Goal: Information Seeking & Learning: Learn about a topic

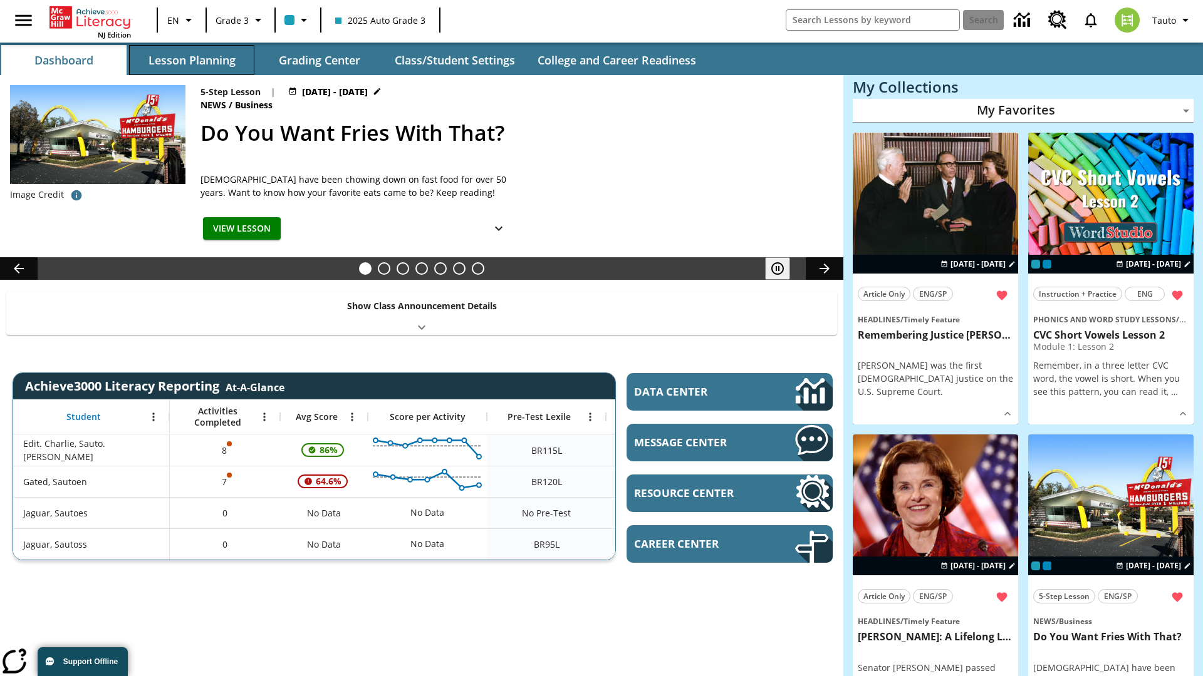
click at [192, 60] on button "Lesson Planning" at bounding box center [191, 60] width 125 height 30
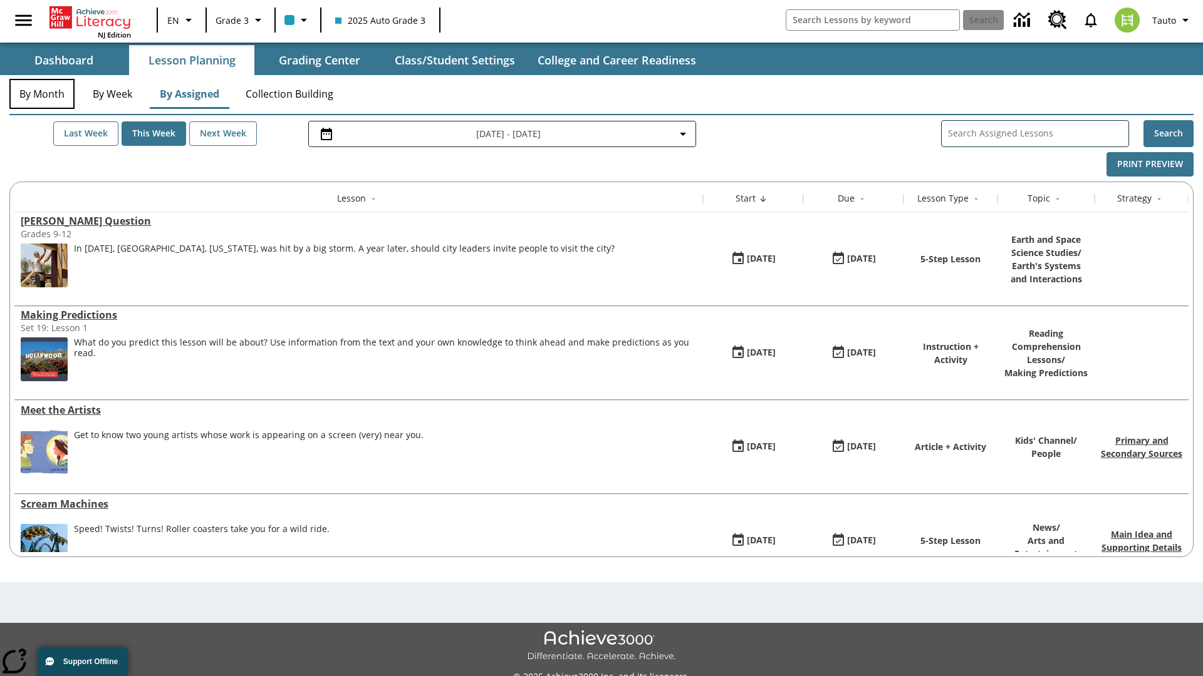
click at [42, 94] on button "By Month" at bounding box center [41, 94] width 65 height 30
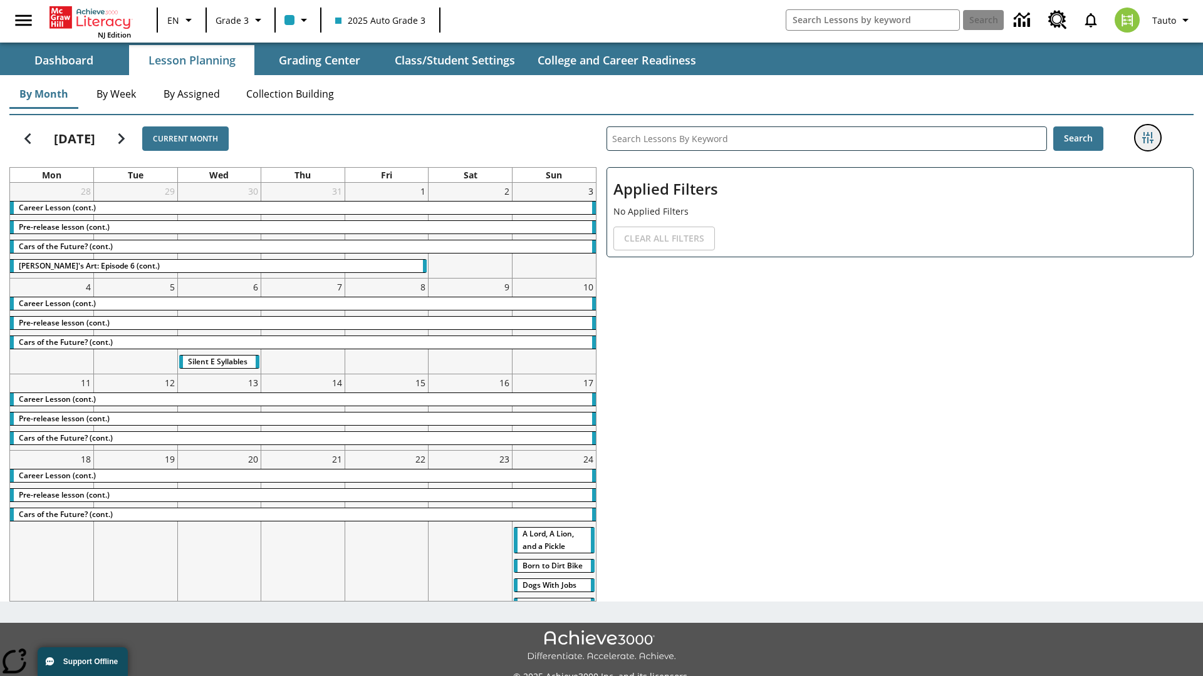
click at [1147, 138] on icon "Filters Side menu" at bounding box center [1147, 137] width 11 height 11
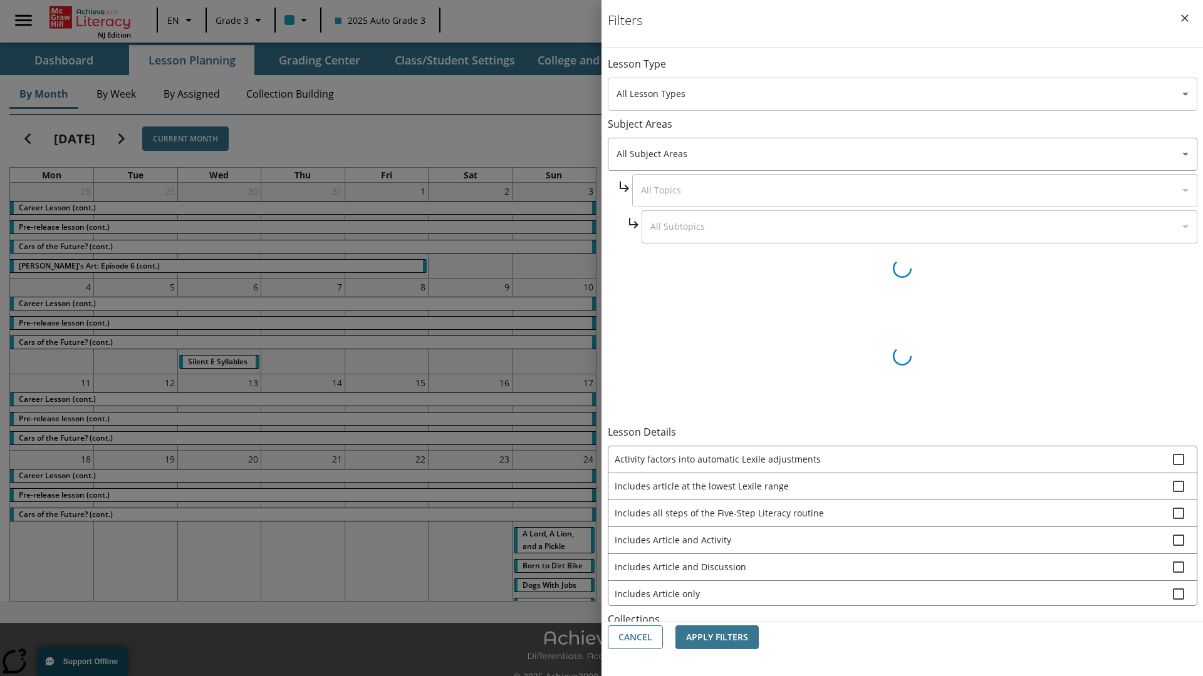
click at [902, 94] on body "Skip to main content [GEOGRAPHIC_DATA] Edition EN Grade 3 2025 Auto Grade 3 Sea…" at bounding box center [601, 352] width 1203 height 704
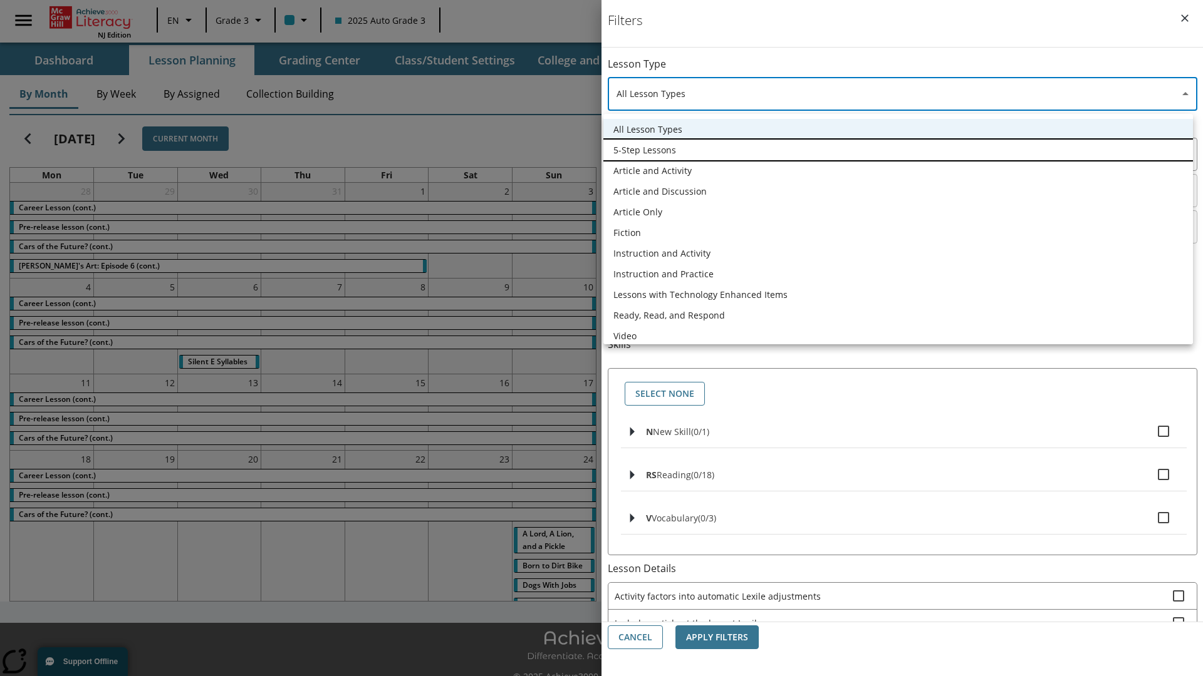
click at [898, 150] on li "5-Step Lessons" at bounding box center [897, 150] width 589 height 21
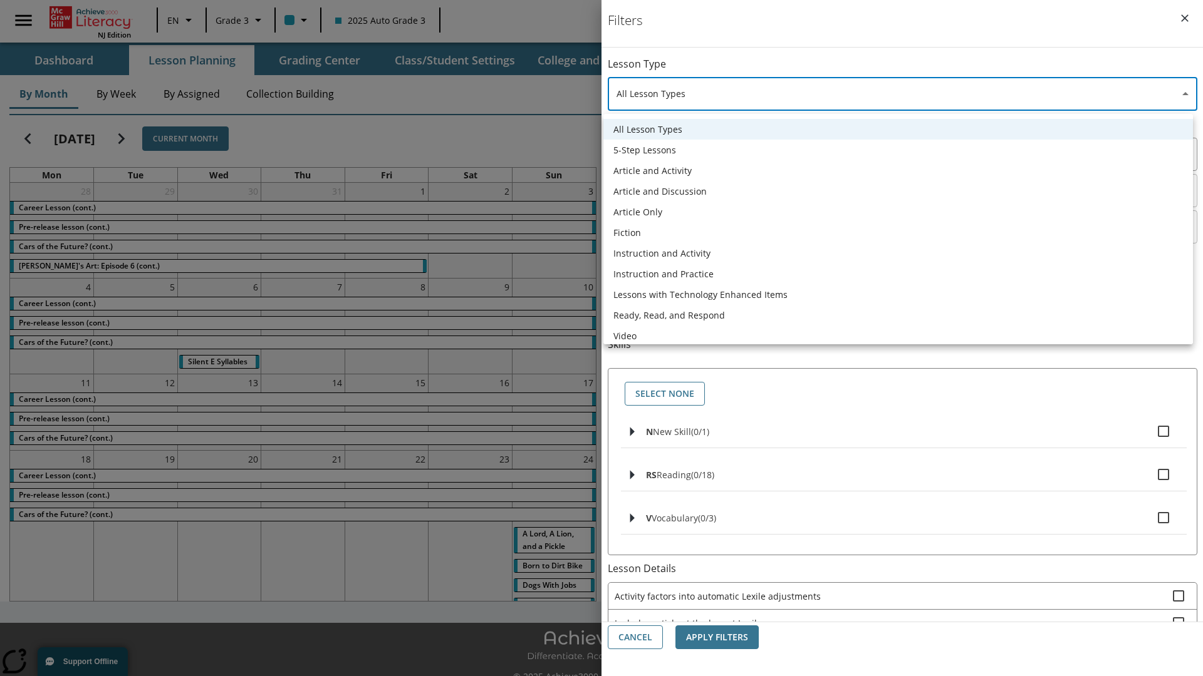
type input "1"
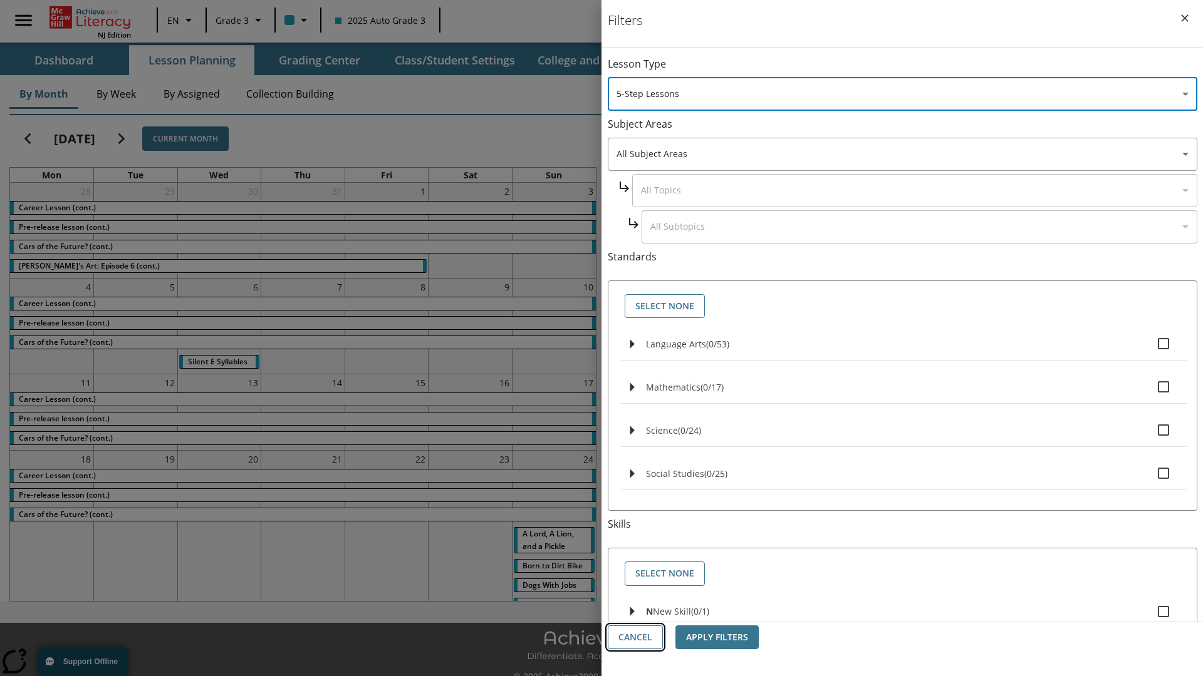
click at [635, 638] on button "Cancel" at bounding box center [635, 638] width 55 height 24
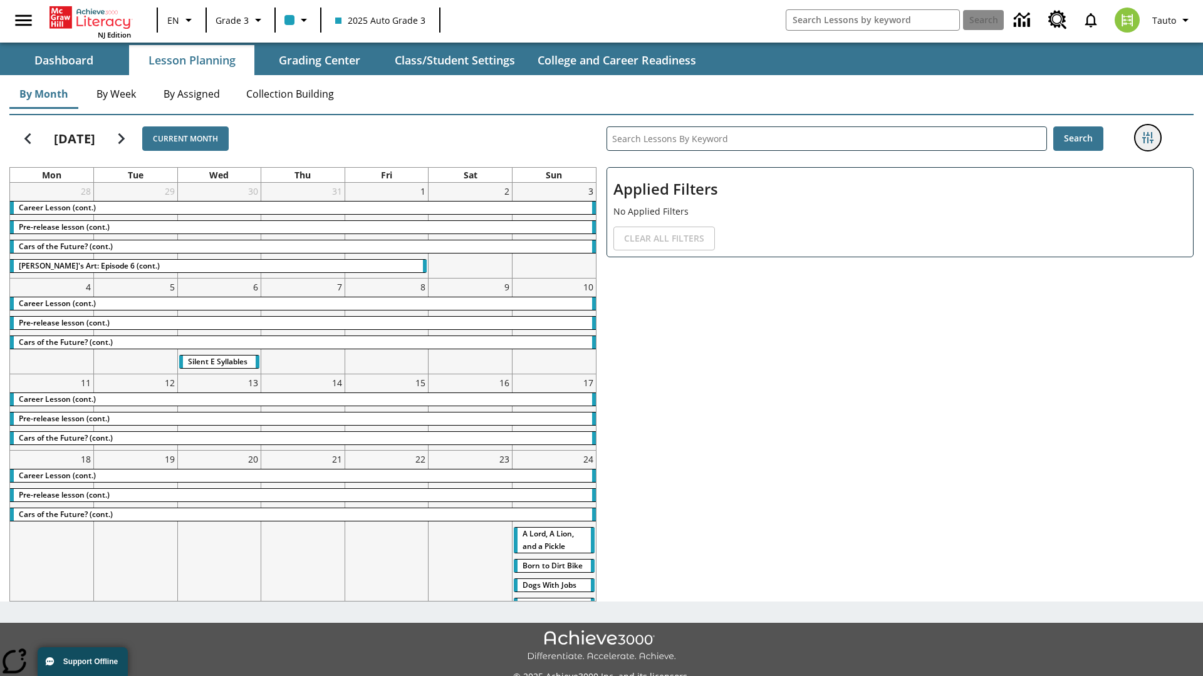
click at [1147, 138] on icon "Filters Side menu" at bounding box center [1147, 137] width 11 height 11
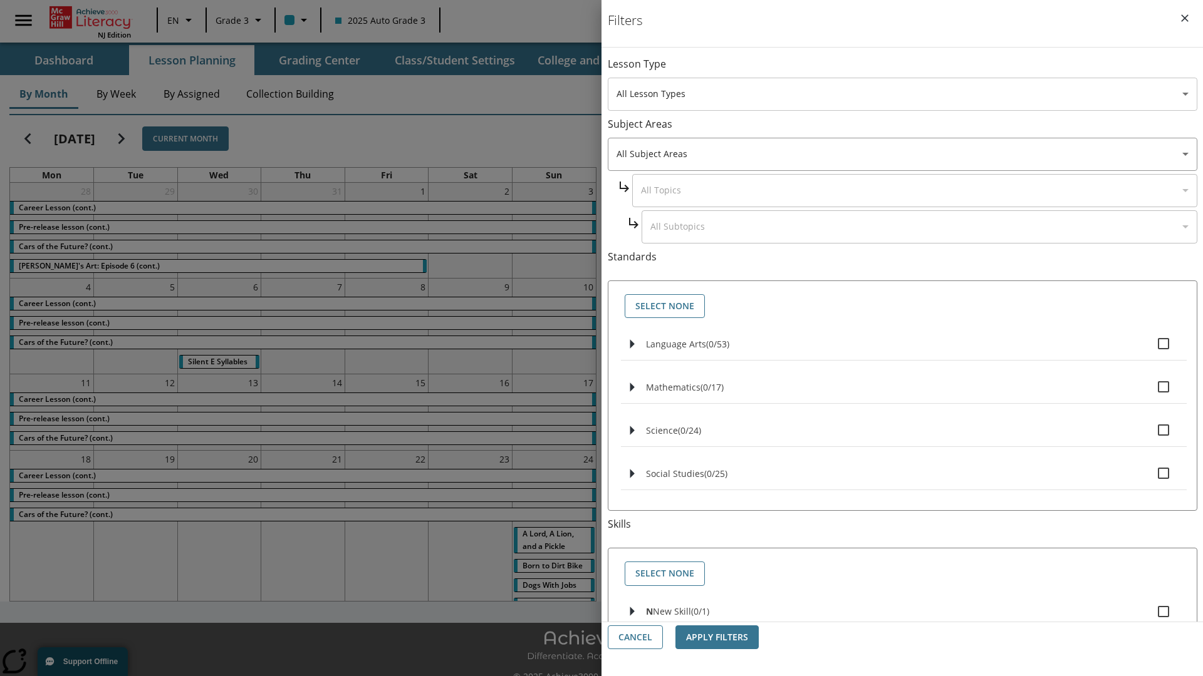
click at [902, 94] on body "Skip to main content [GEOGRAPHIC_DATA] Edition EN Grade 3 2025 Auto Grade 3 Sea…" at bounding box center [601, 352] width 1203 height 704
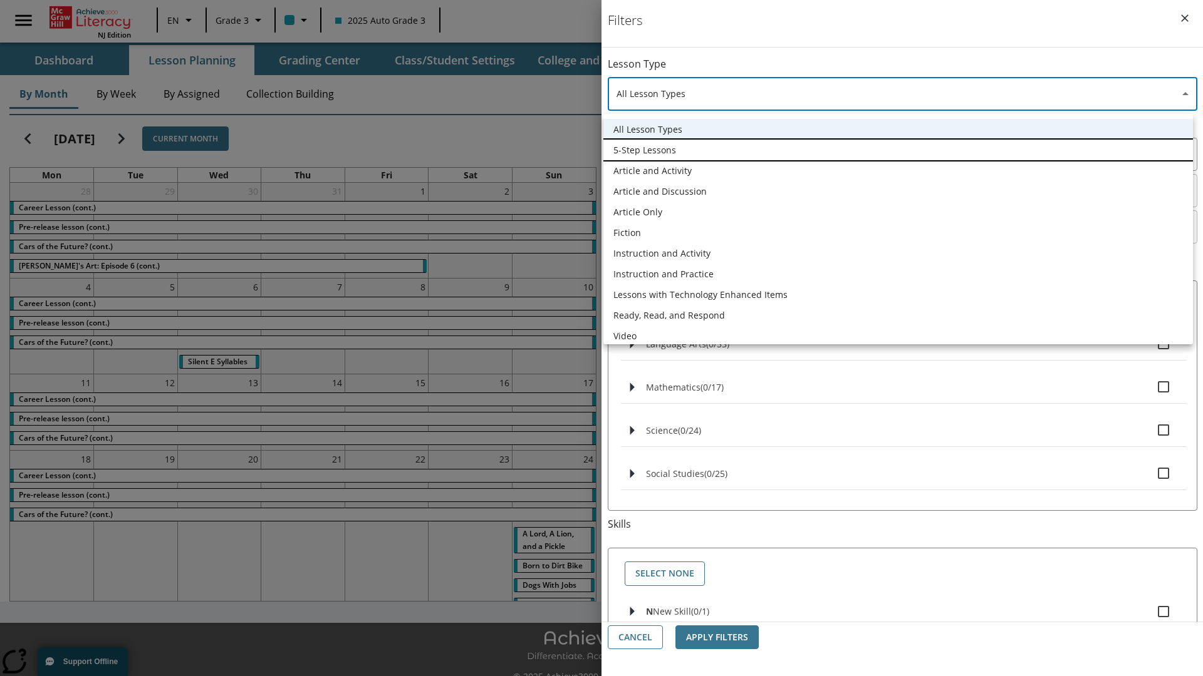
click at [898, 150] on li "5-Step Lessons" at bounding box center [897, 150] width 589 height 21
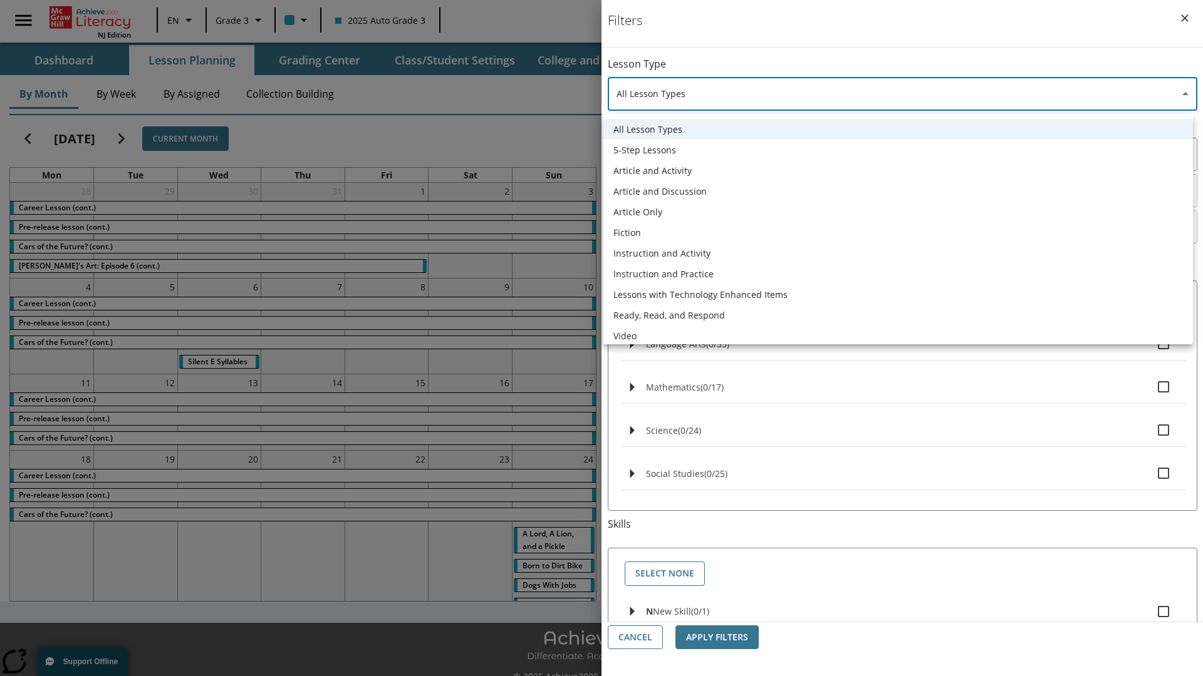
type input "1"
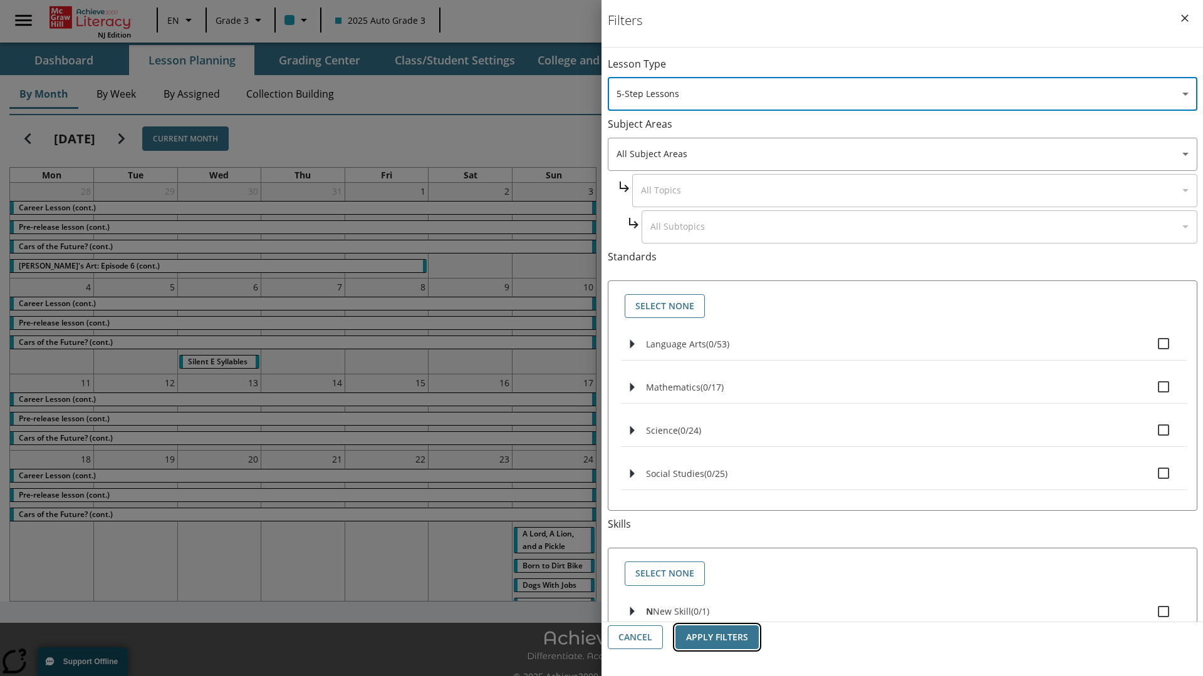
click at [717, 638] on button "Apply Filters" at bounding box center [716, 638] width 83 height 24
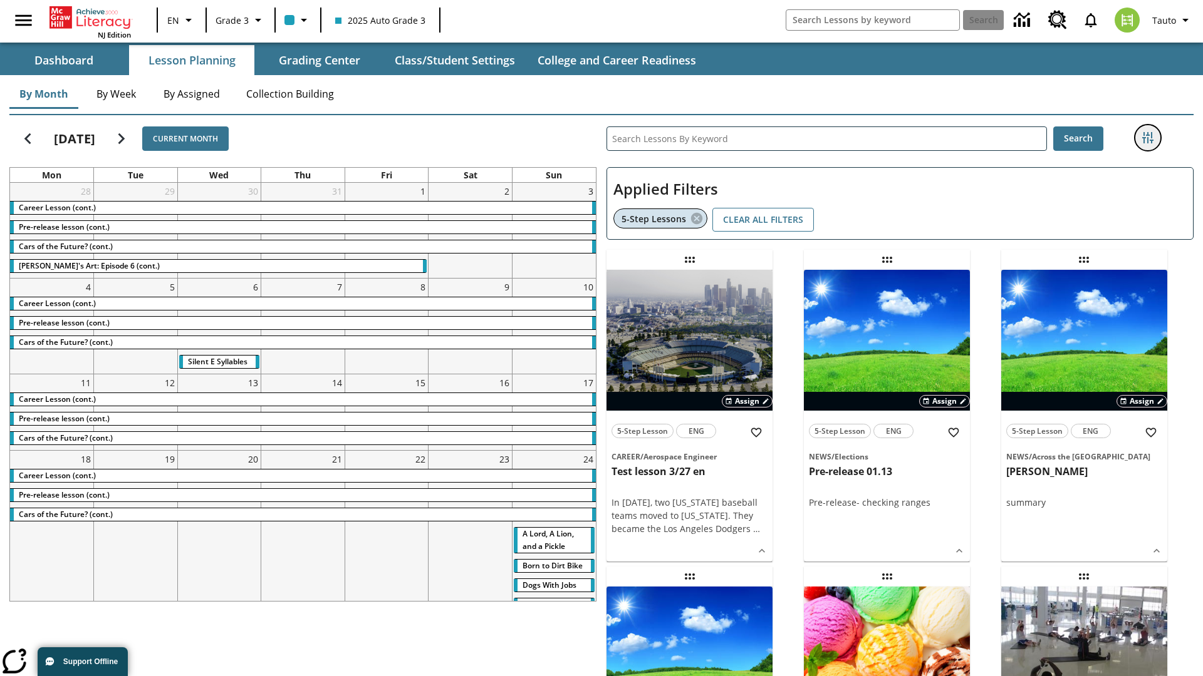
click at [1147, 138] on icon "Filters Side menu" at bounding box center [1147, 137] width 11 height 11
